Goal: Transaction & Acquisition: Purchase product/service

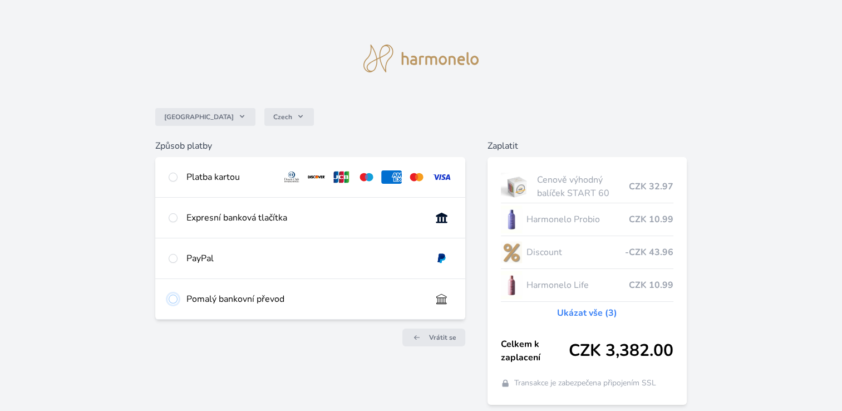
click at [173, 301] on input "radio" at bounding box center [173, 298] width 9 height 9
radio input "true"
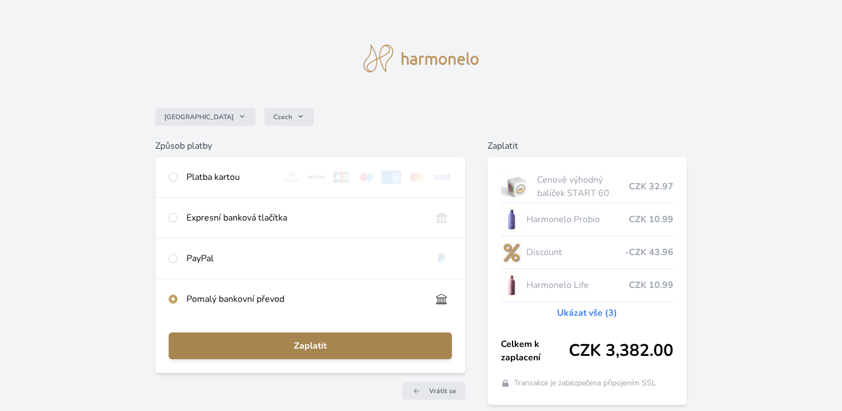
click at [191, 340] on span "Zaplatit" at bounding box center [311, 345] width 266 height 13
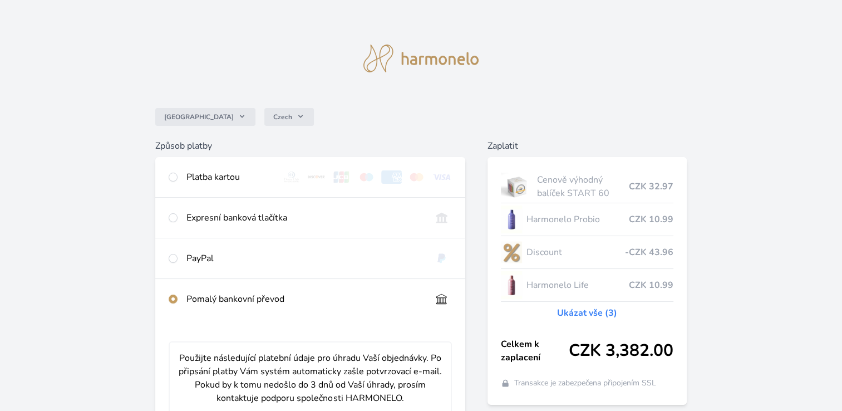
click at [416, 55] on img at bounding box center [421, 59] width 116 height 28
click at [381, 62] on img at bounding box center [421, 59] width 116 height 28
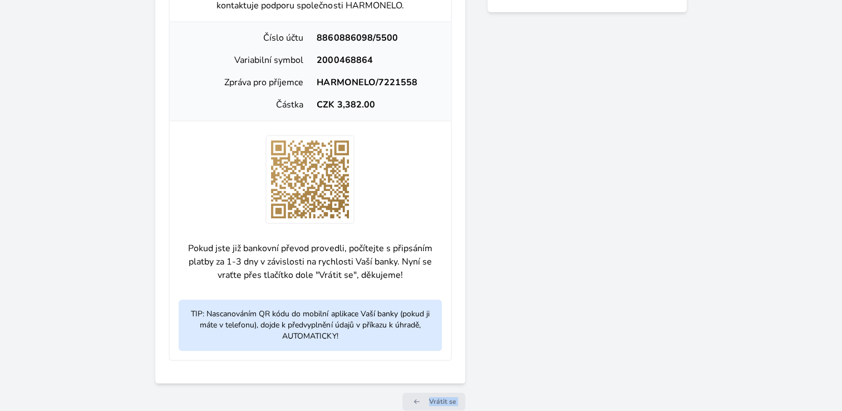
scroll to position [448, 0]
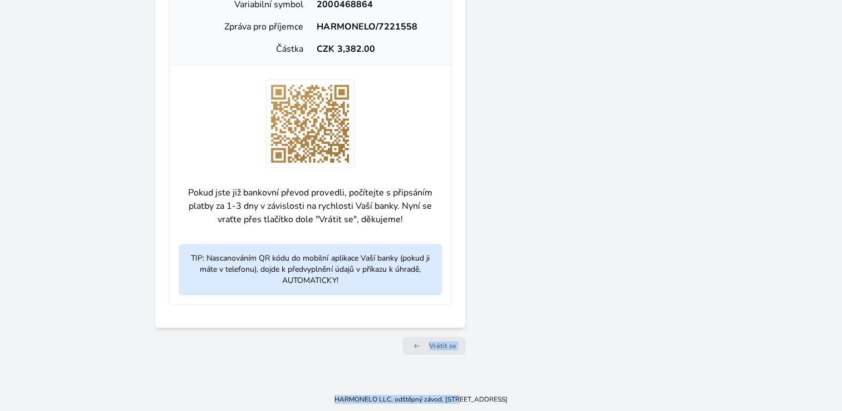
drag, startPoint x: 419, startPoint y: 400, endPoint x: 434, endPoint y: 424, distance: 28.3
drag, startPoint x: 434, startPoint y: 424, endPoint x: 422, endPoint y: 353, distance: 72.1
click at [422, 353] on div "Způsob platby Platba kartou Číslo karty <p>Your browser does not support iframe…" at bounding box center [310, 27] width 310 height 672
click at [421, 350] on link "Vrátit se" at bounding box center [433, 346] width 63 height 18
